Goal: Task Accomplishment & Management: Manage account settings

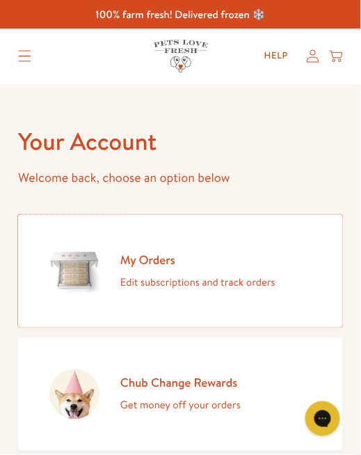
click at [153, 257] on h2 "My Orders" at bounding box center [197, 259] width 155 height 15
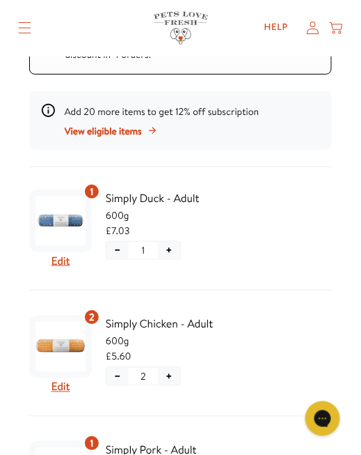
scroll to position [318, 0]
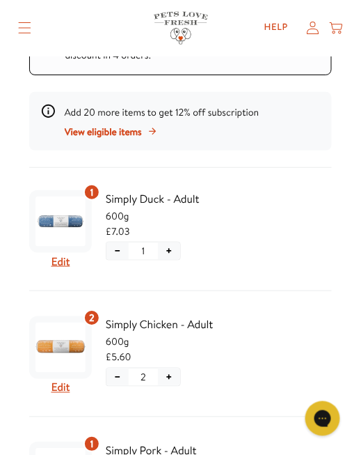
click at [173, 260] on button "+" at bounding box center [169, 251] width 22 height 18
click at [137, 150] on div "Add 19 more items to get 12% off subscription View eligible items" at bounding box center [180, 121] width 303 height 58
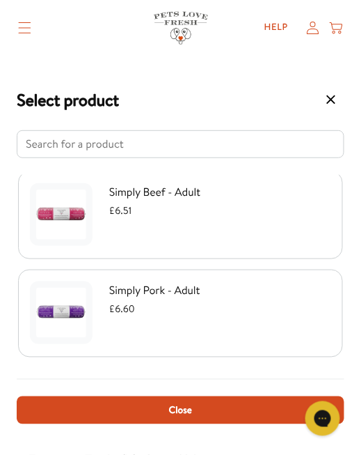
scroll to position [301, 0]
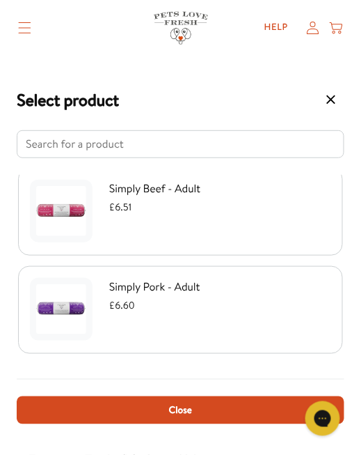
click at [209, 408] on button "Close" at bounding box center [181, 410] width 328 height 28
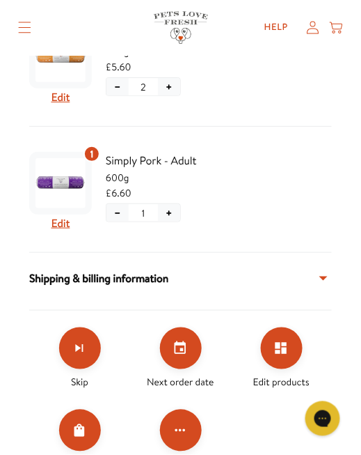
scroll to position [604, 0]
